Goal: Task Accomplishment & Management: Use online tool/utility

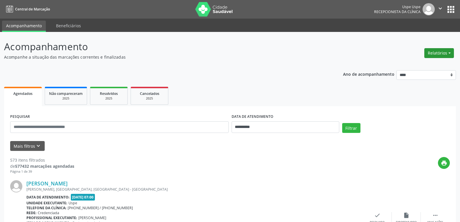
click at [435, 52] on button "Relatórios" at bounding box center [440, 53] width 30 height 10
click at [420, 64] on link "Agendamentos" at bounding box center [423, 66] width 62 height 8
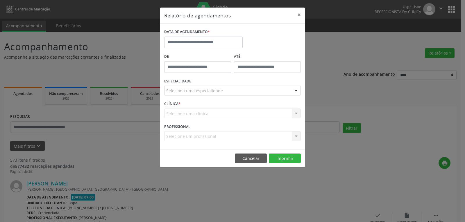
click at [210, 36] on div "DATA DE AGENDAMENTO *" at bounding box center [203, 32] width 78 height 9
click at [218, 43] on input "text" at bounding box center [203, 43] width 78 height 12
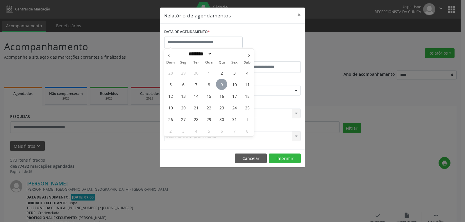
click at [222, 83] on span "9" at bounding box center [221, 84] width 11 height 11
type input "**********"
click at [222, 83] on span "9" at bounding box center [221, 84] width 11 height 11
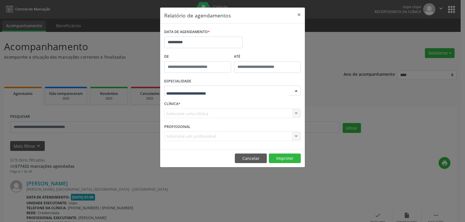
click at [216, 87] on div at bounding box center [232, 91] width 136 height 10
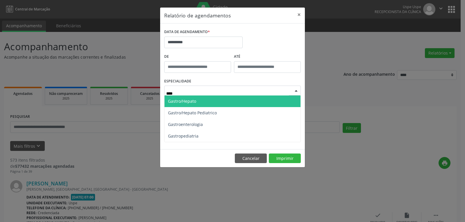
type input "*****"
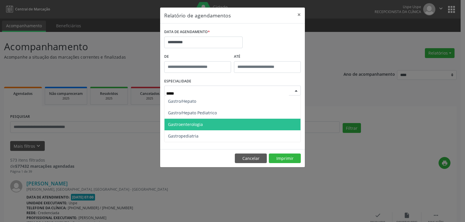
click at [198, 121] on span "Gastroenterologia" at bounding box center [232, 125] width 136 height 12
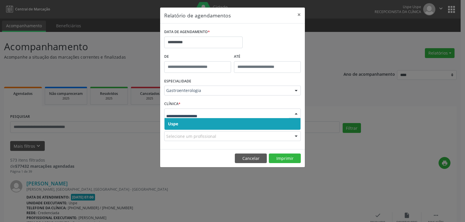
click at [197, 122] on span "Uspe" at bounding box center [232, 124] width 136 height 12
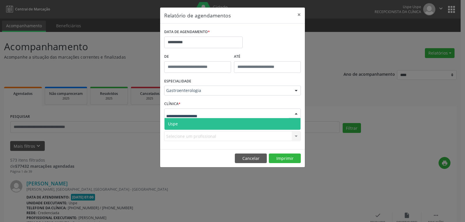
click at [196, 123] on span "Uspe" at bounding box center [232, 124] width 136 height 12
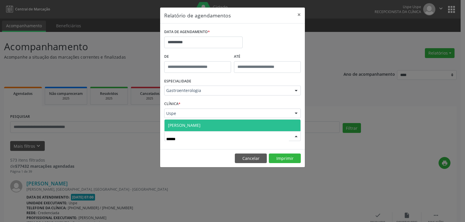
type input "*******"
click at [196, 124] on span "[PERSON_NAME]" at bounding box center [184, 126] width 33 height 6
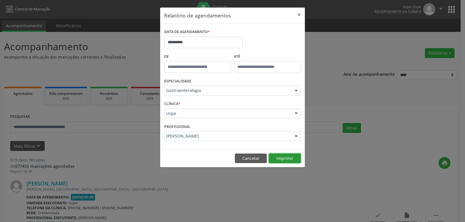
click at [295, 158] on button "Imprimir" at bounding box center [285, 159] width 32 height 10
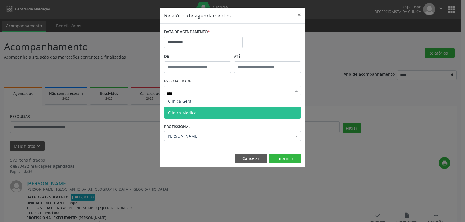
type input "*****"
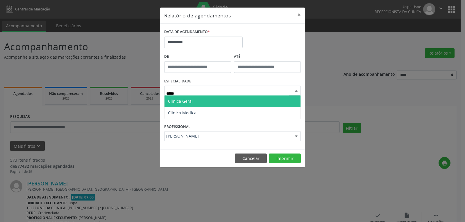
click at [193, 102] on span "Clinica Geral" at bounding box center [232, 102] width 136 height 12
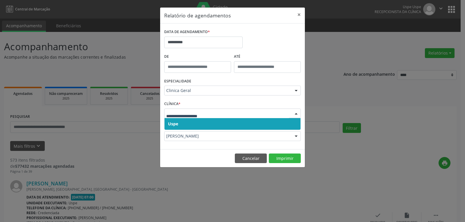
click at [197, 123] on span "Uspe" at bounding box center [232, 124] width 136 height 12
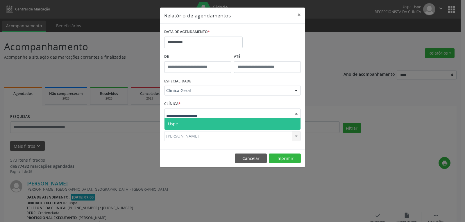
click at [205, 109] on div at bounding box center [232, 114] width 136 height 10
click at [205, 126] on span "Uspe" at bounding box center [232, 124] width 136 height 12
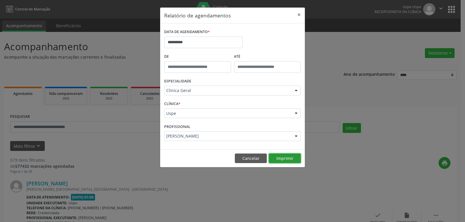
click at [279, 157] on button "Imprimir" at bounding box center [285, 159] width 32 height 10
